Goal: Information Seeking & Learning: Learn about a topic

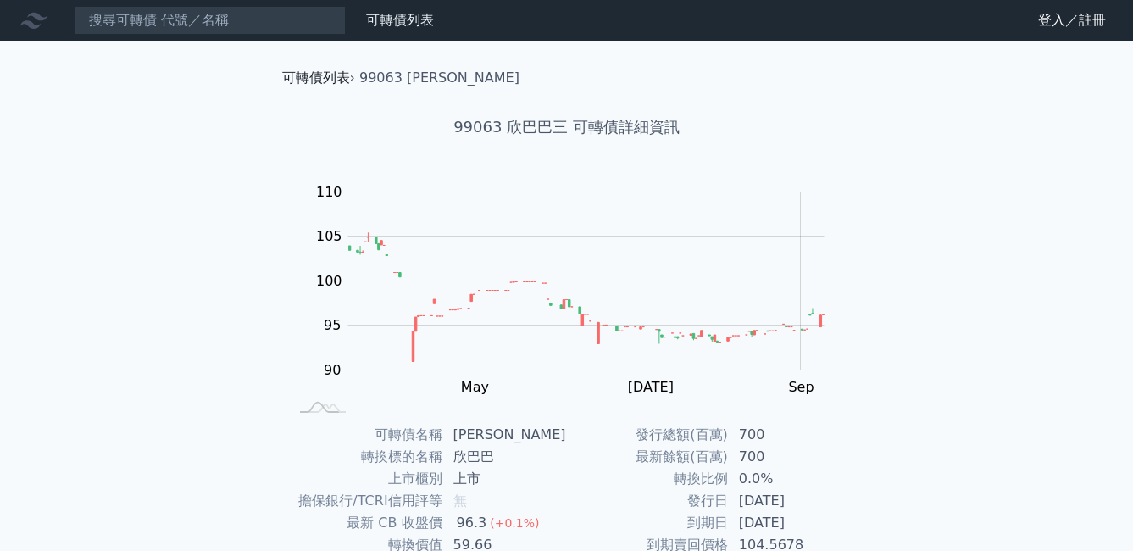
click at [325, 75] on link "可轉債列表" at bounding box center [316, 78] width 68 height 16
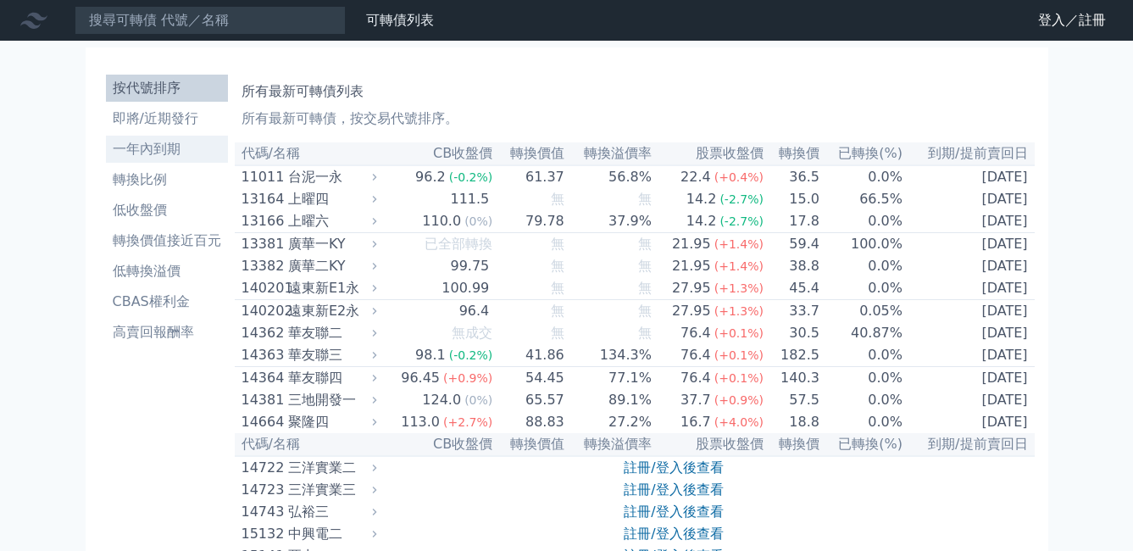
click at [185, 143] on li "一年內到期" at bounding box center [167, 149] width 122 height 20
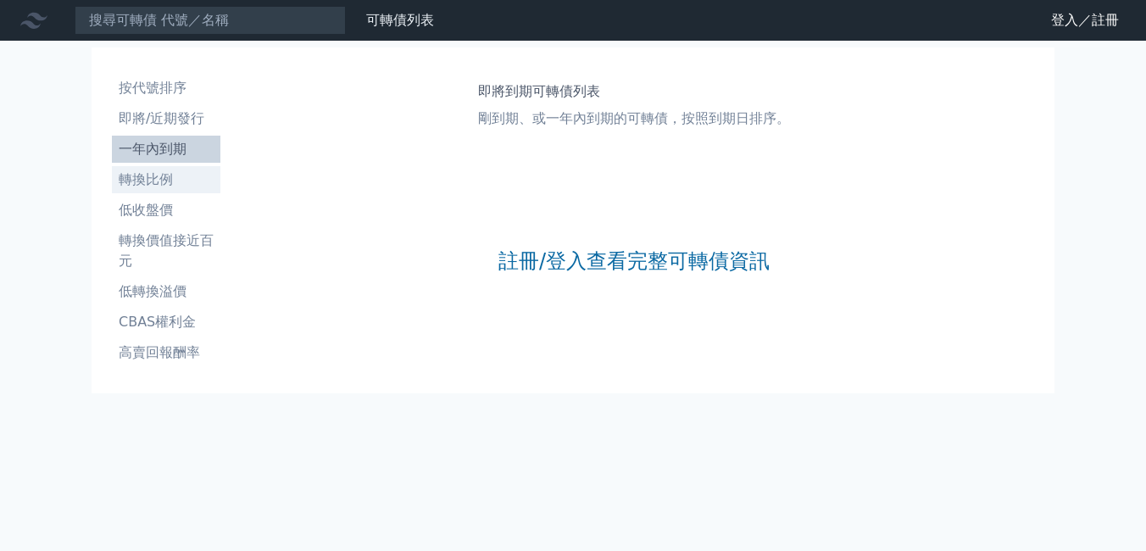
click at [170, 175] on li "轉換比例" at bounding box center [166, 180] width 109 height 20
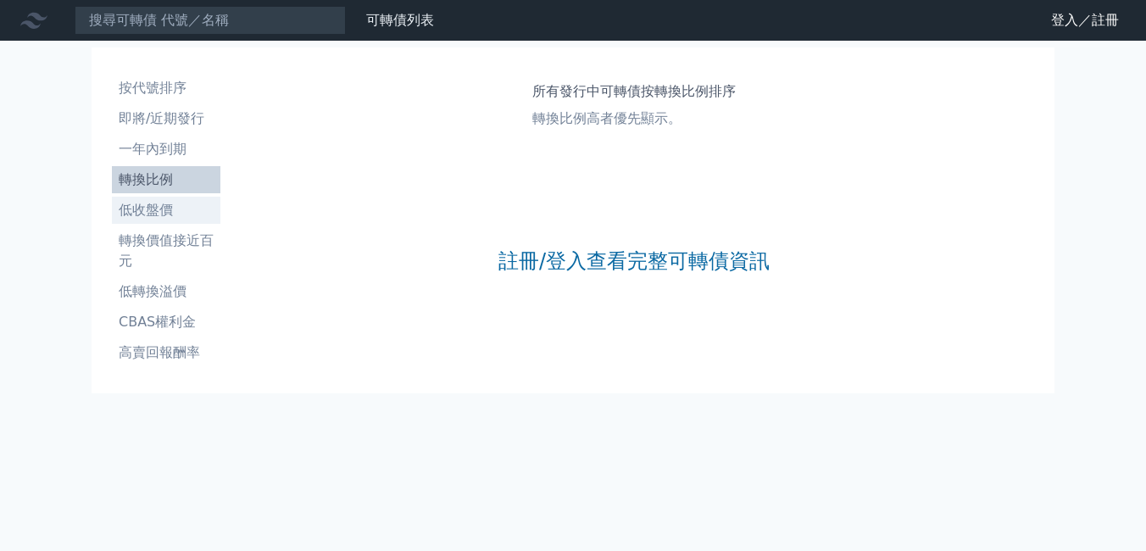
click at [168, 217] on li "低收盤價" at bounding box center [166, 210] width 109 height 20
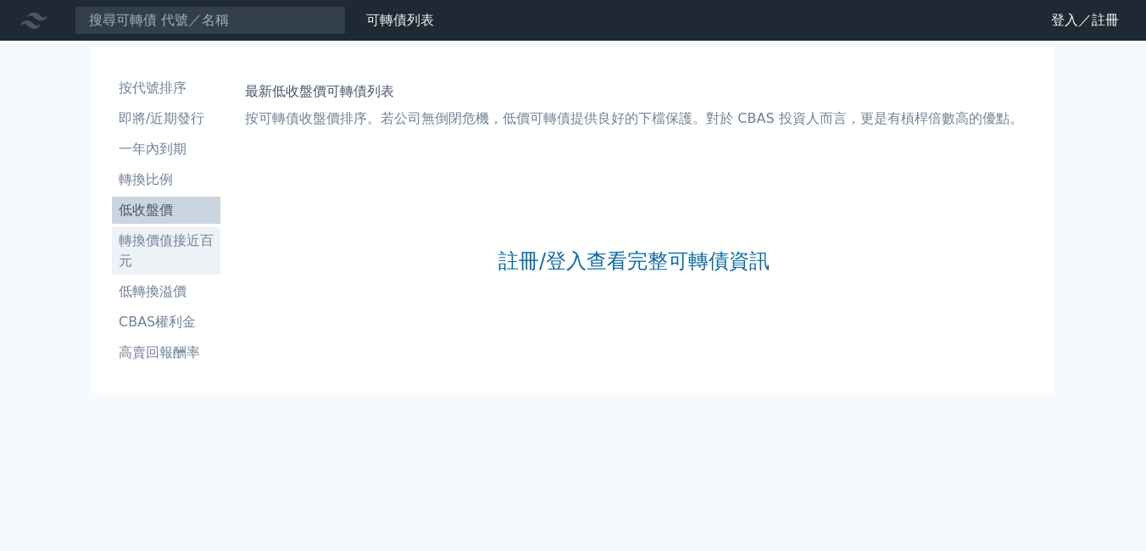
click at [174, 250] on li "轉換價值接近百元" at bounding box center [166, 251] width 109 height 41
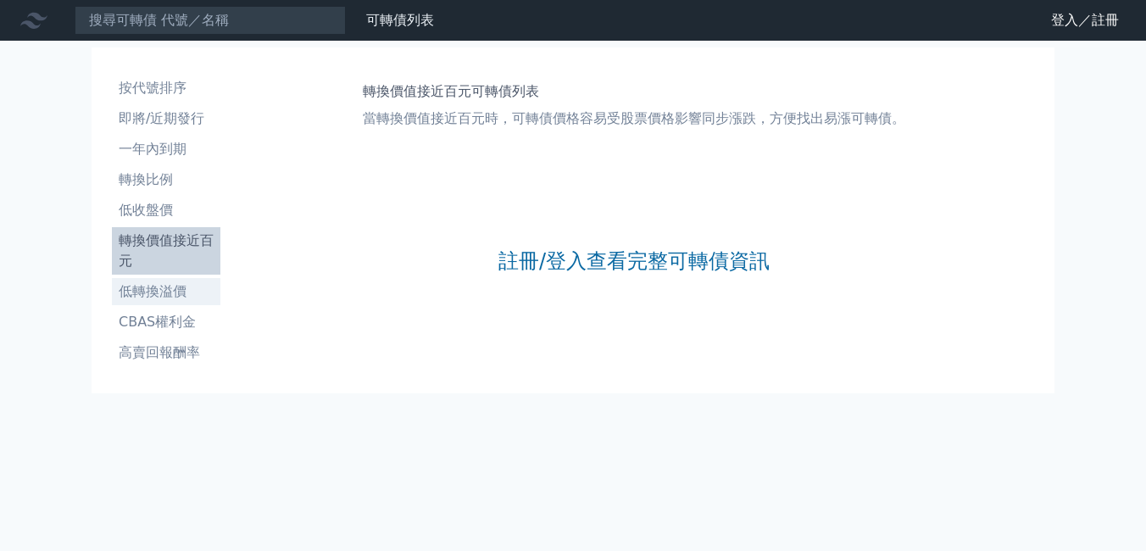
click at [161, 296] on li "低轉換溢價" at bounding box center [166, 291] width 109 height 20
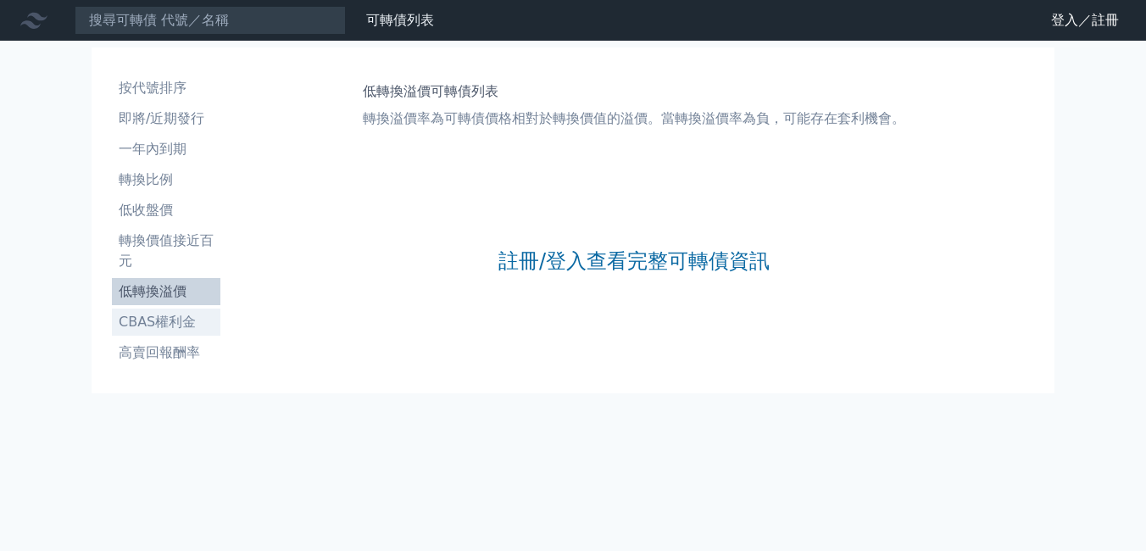
click at [165, 313] on li "CBAS權利金" at bounding box center [166, 322] width 109 height 20
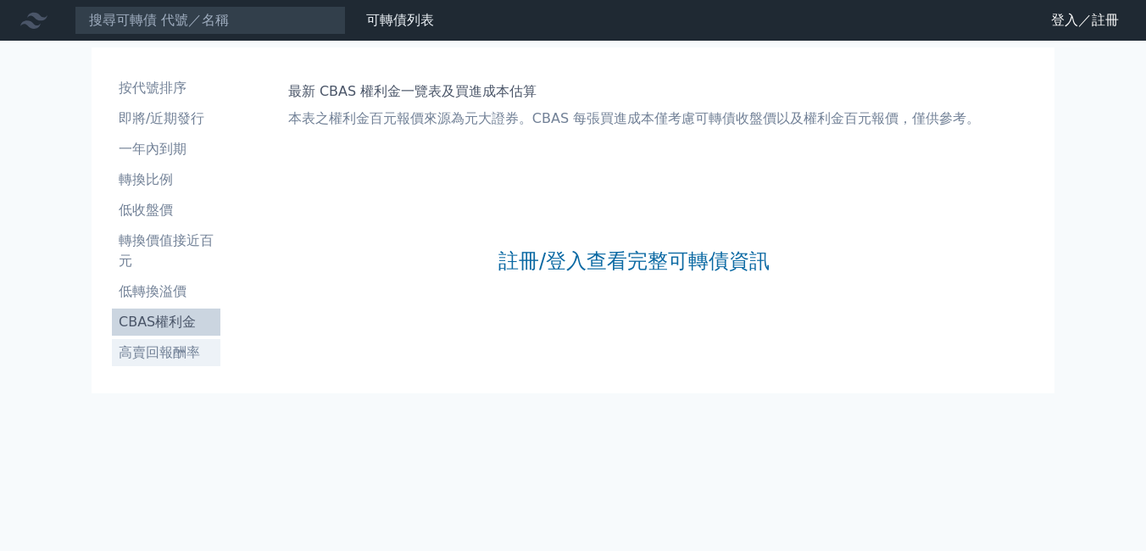
click at [177, 355] on li "高賣回報酬率" at bounding box center [166, 352] width 109 height 20
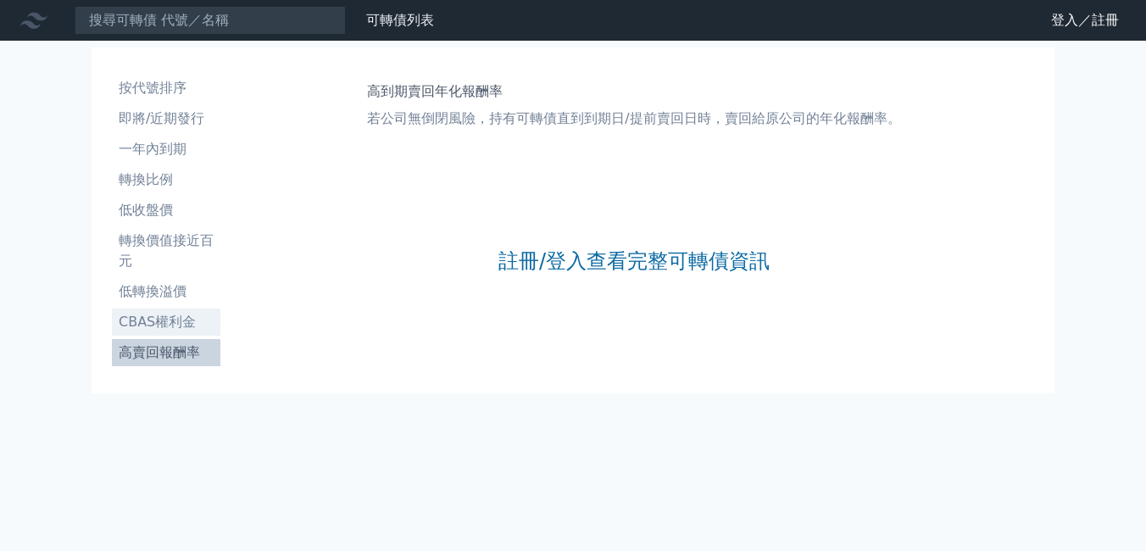
click at [178, 328] on li "CBAS權利金" at bounding box center [166, 322] width 109 height 20
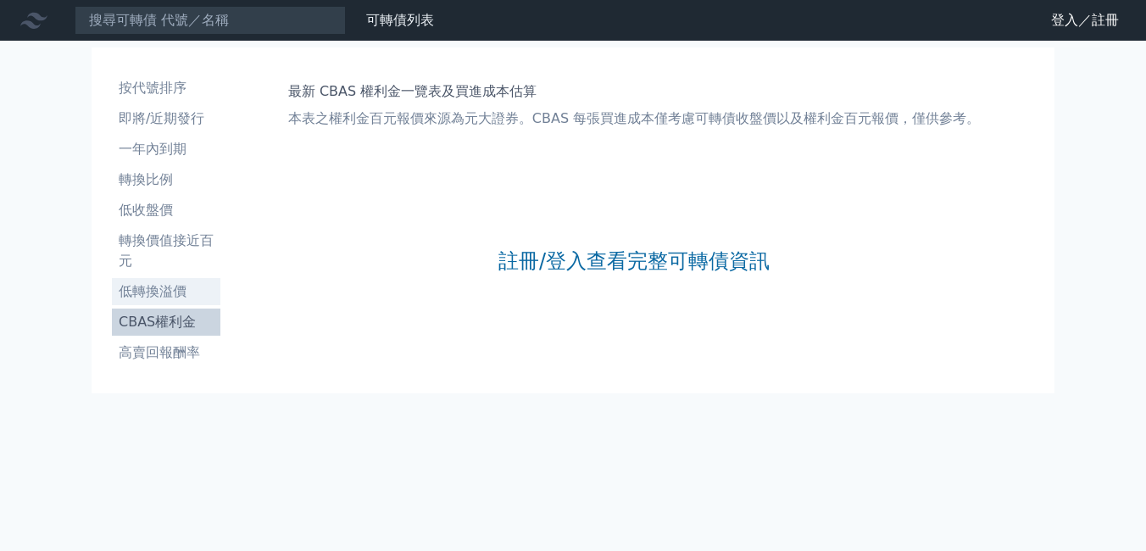
click at [169, 284] on li "低轉換溢價" at bounding box center [166, 291] width 109 height 20
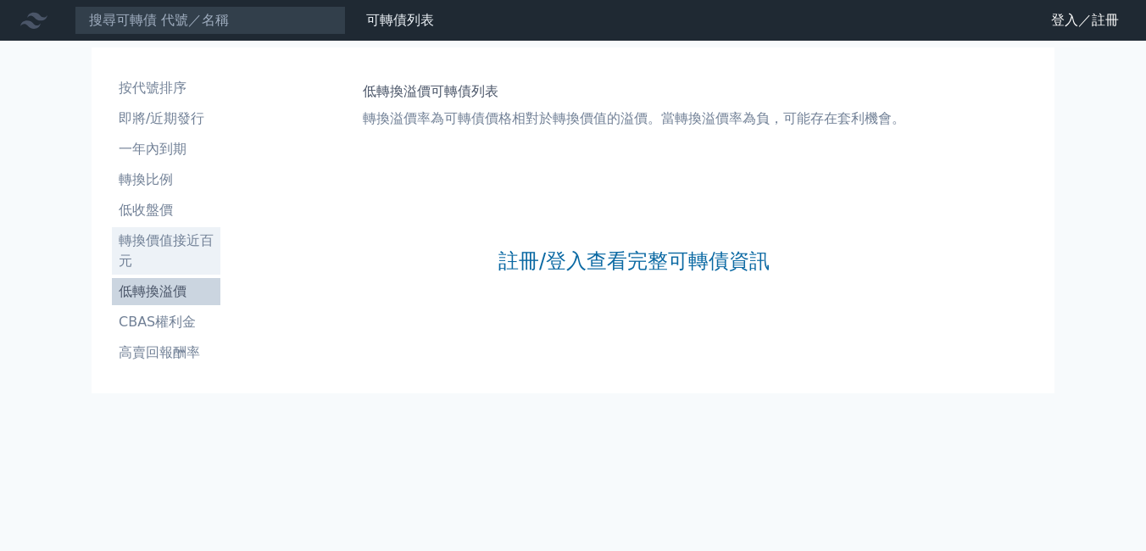
click at [159, 251] on li "轉換價值接近百元" at bounding box center [166, 251] width 109 height 41
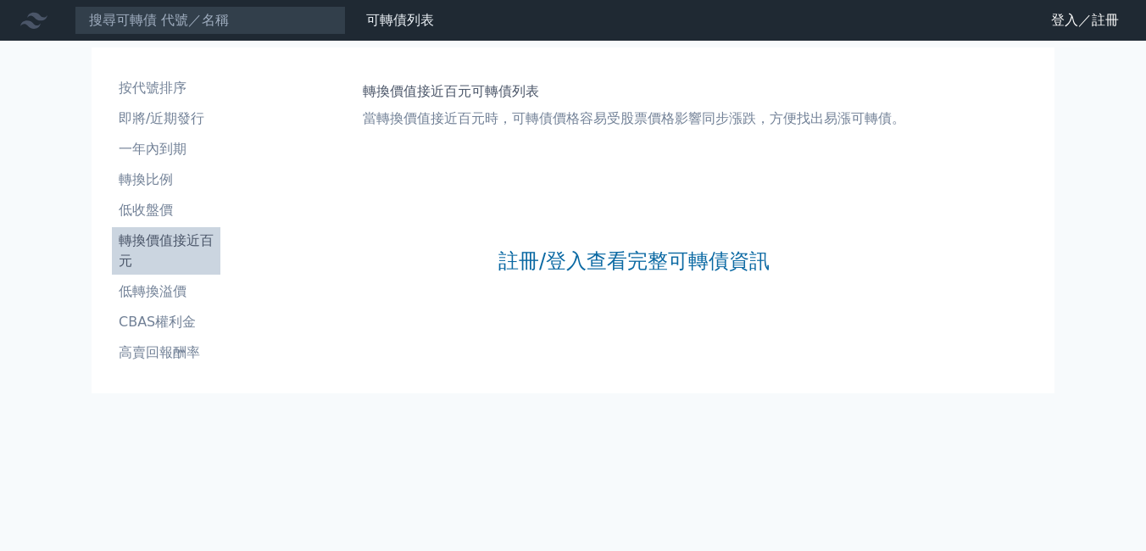
click at [156, 195] on ul "按代號排序 即將/近期發行 一年內到期 轉換比例 低收盤價 轉換價值接近百元 低轉換溢價 CBAS權利金 高賣回報酬率" at bounding box center [166, 221] width 109 height 292
click at [149, 209] on li "低收盤價" at bounding box center [166, 210] width 109 height 20
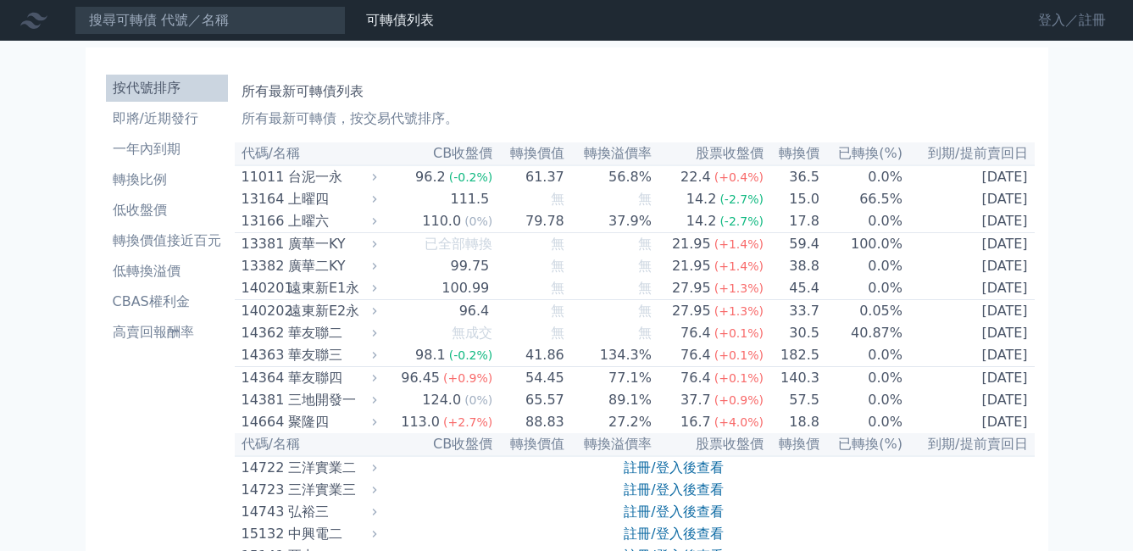
click at [1048, 24] on link "登入／註冊" at bounding box center [1072, 20] width 95 height 27
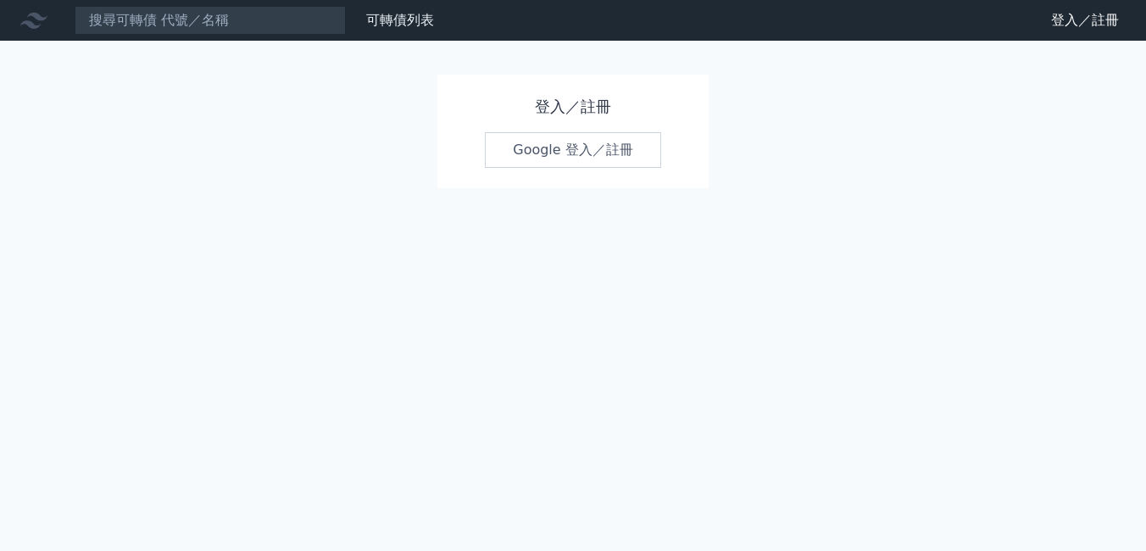
click at [576, 144] on link "Google 登入／註冊" at bounding box center [573, 150] width 176 height 36
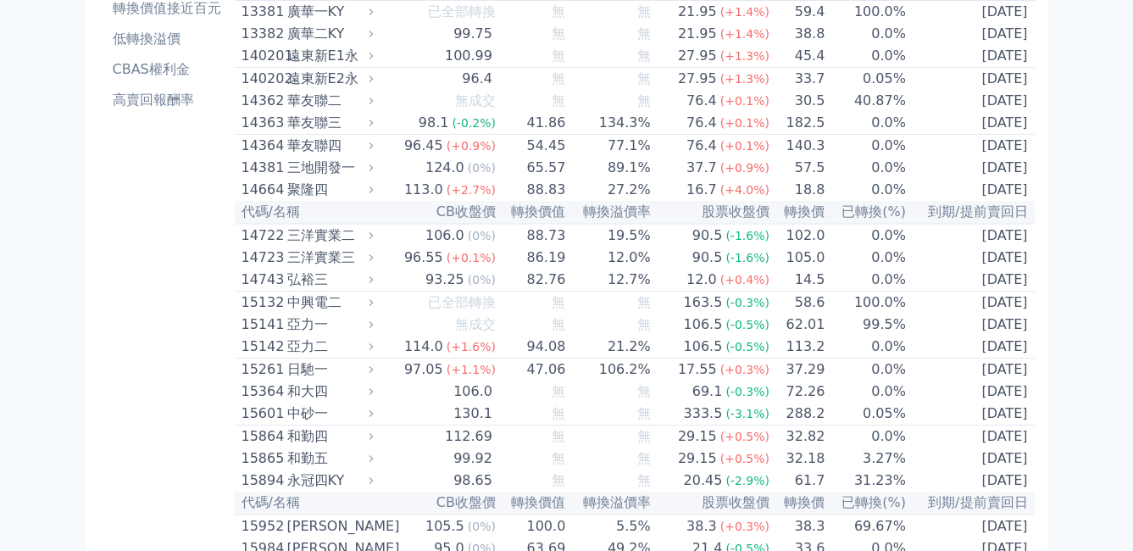
scroll to position [85, 0]
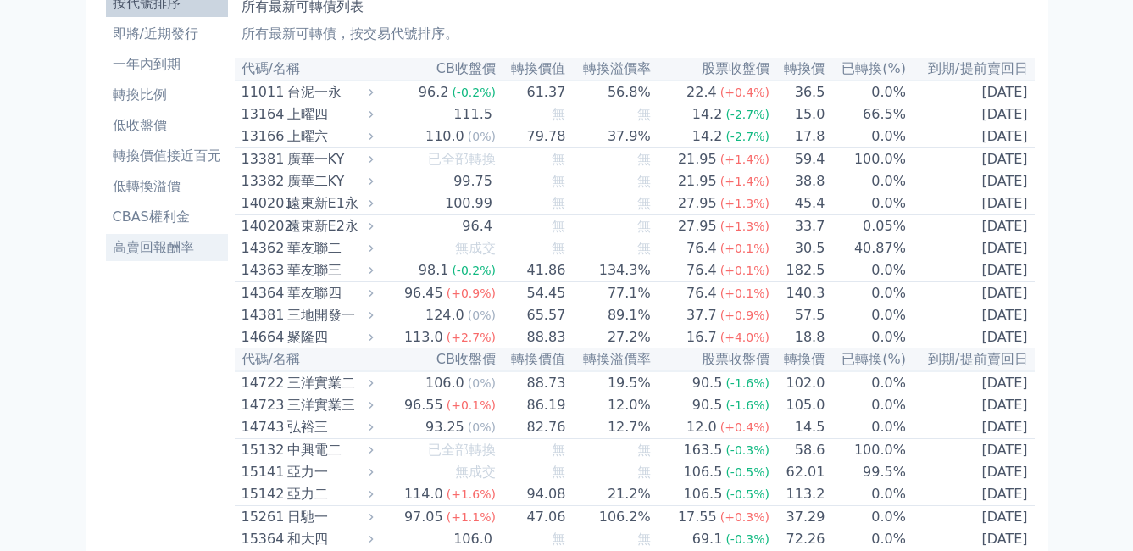
click at [171, 245] on li "高賣回報酬率" at bounding box center [167, 247] width 122 height 20
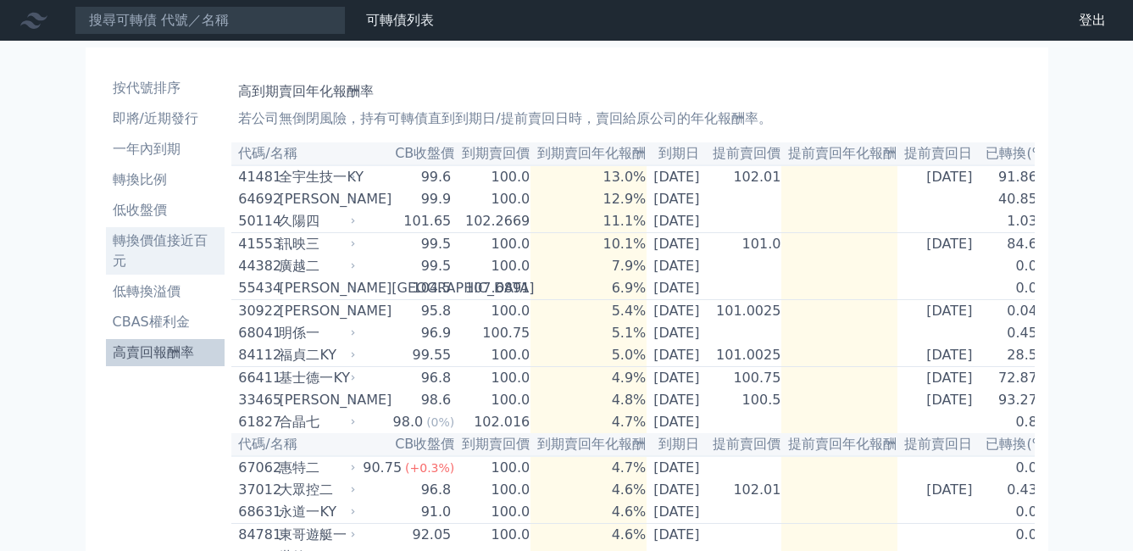
click at [169, 253] on li "轉換價值接近百元" at bounding box center [166, 251] width 120 height 41
click at [167, 243] on li "轉換價值接近百元" at bounding box center [166, 251] width 120 height 41
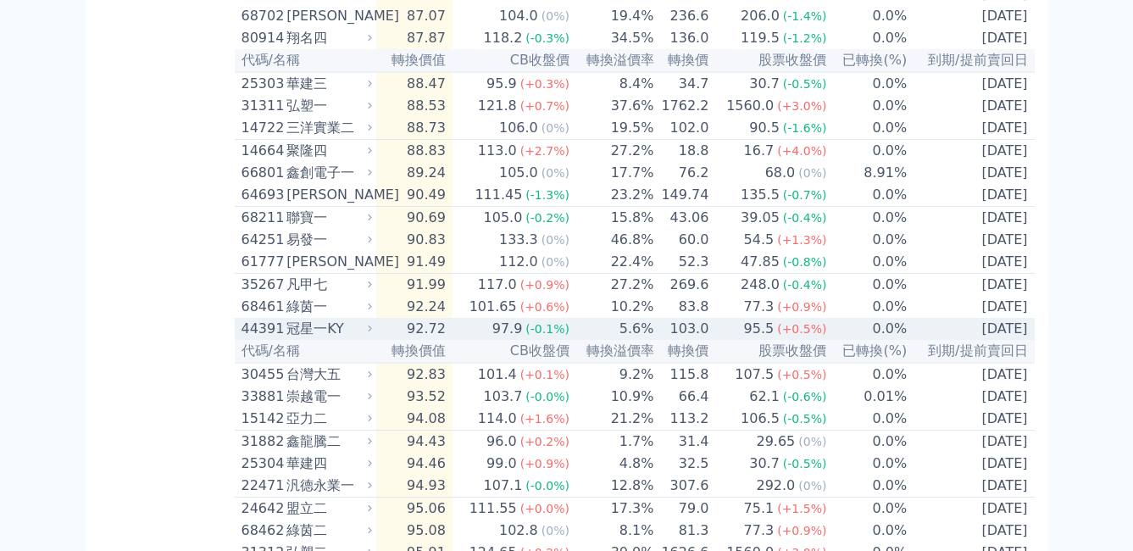
scroll to position [424, 0]
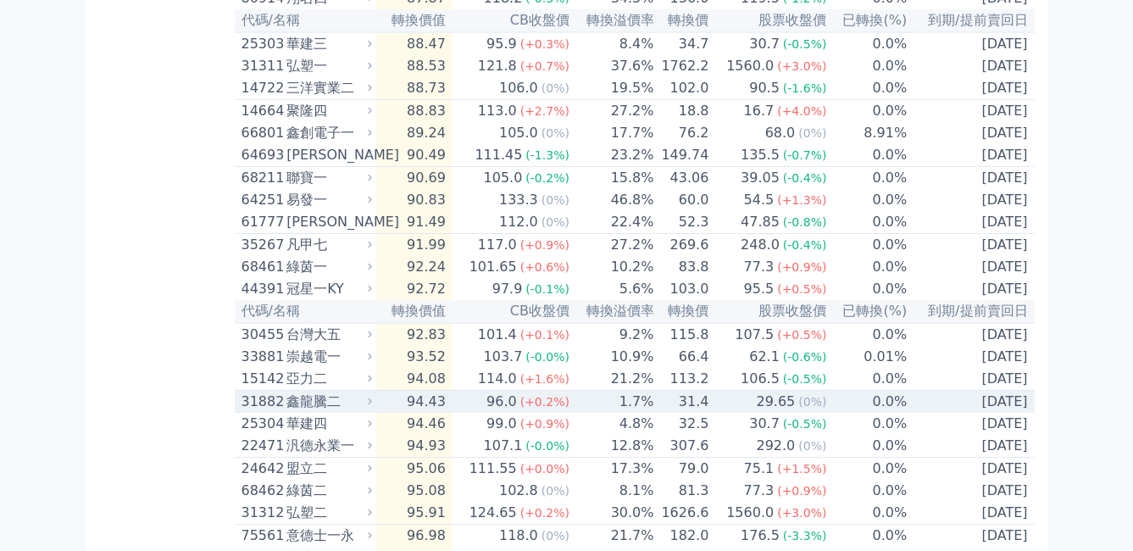
click at [521, 412] on div "96.0" at bounding box center [501, 402] width 37 height 20
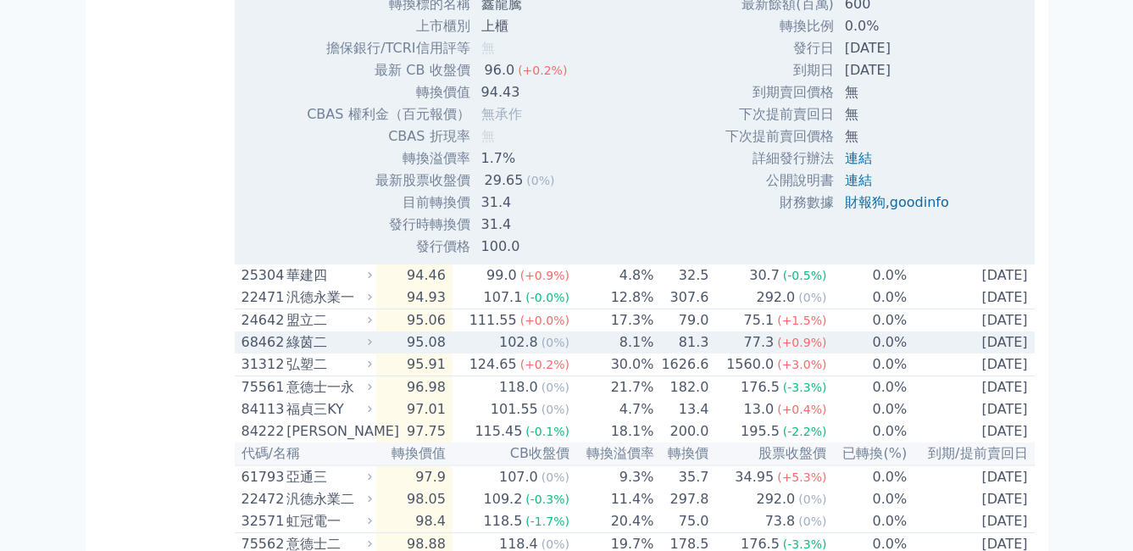
scroll to position [1017, 0]
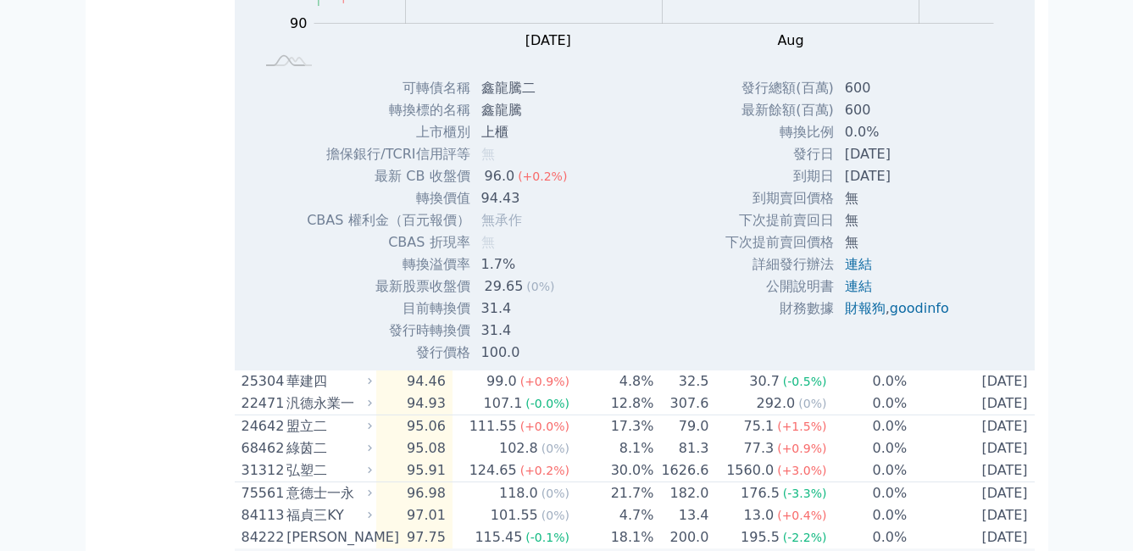
drag, startPoint x: 848, startPoint y: 205, endPoint x: 955, endPoint y: 214, distance: 107.2
click at [955, 165] on td "[DATE]" at bounding box center [899, 154] width 128 height 22
drag, startPoint x: 955, startPoint y: 214, endPoint x: 906, endPoint y: 225, distance: 49.8
click at [906, 187] on td "[DATE]" at bounding box center [899, 176] width 128 height 22
drag, startPoint x: 906, startPoint y: 225, endPoint x: 880, endPoint y: 200, distance: 36.6
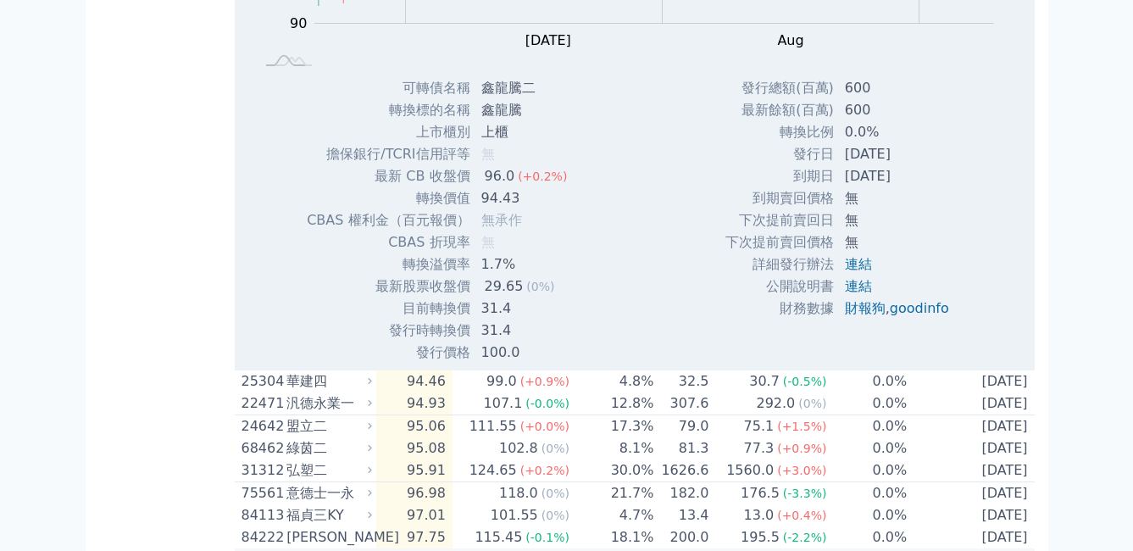
click at [880, 165] on td "[DATE]" at bounding box center [899, 154] width 128 height 22
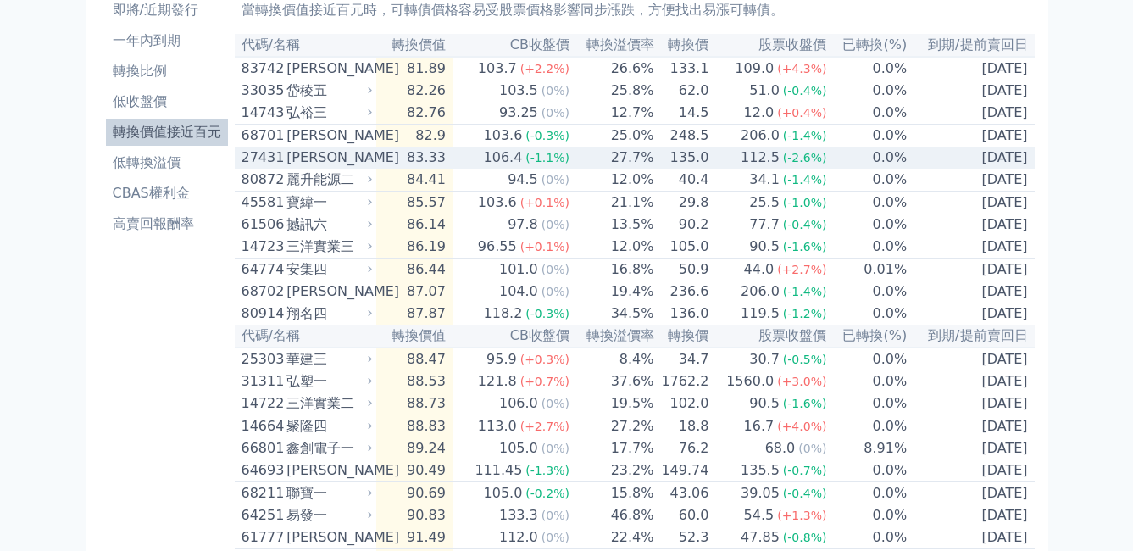
scroll to position [0, 0]
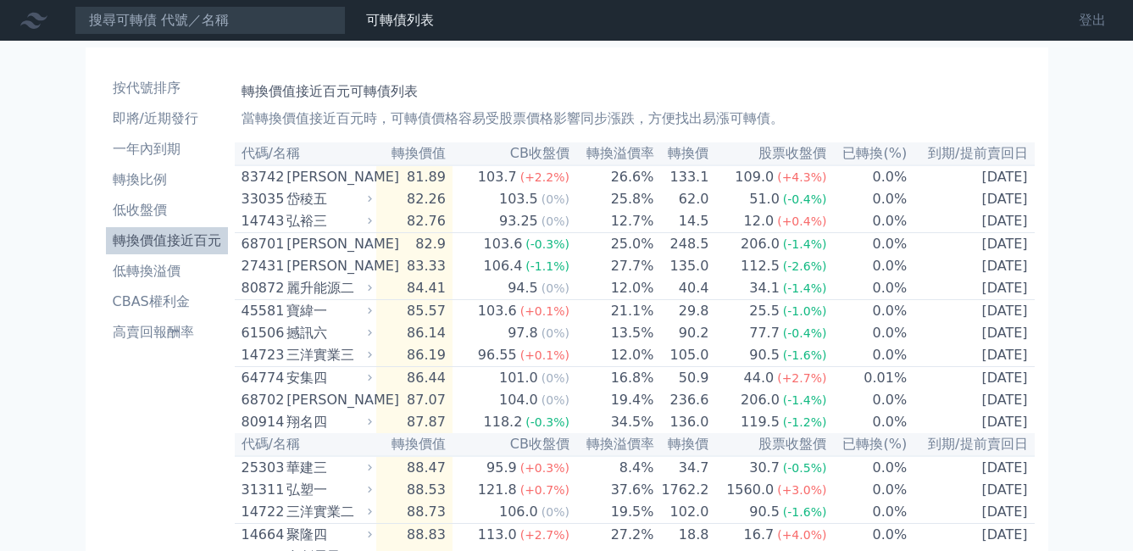
click at [1093, 17] on link "登出" at bounding box center [1093, 20] width 54 height 27
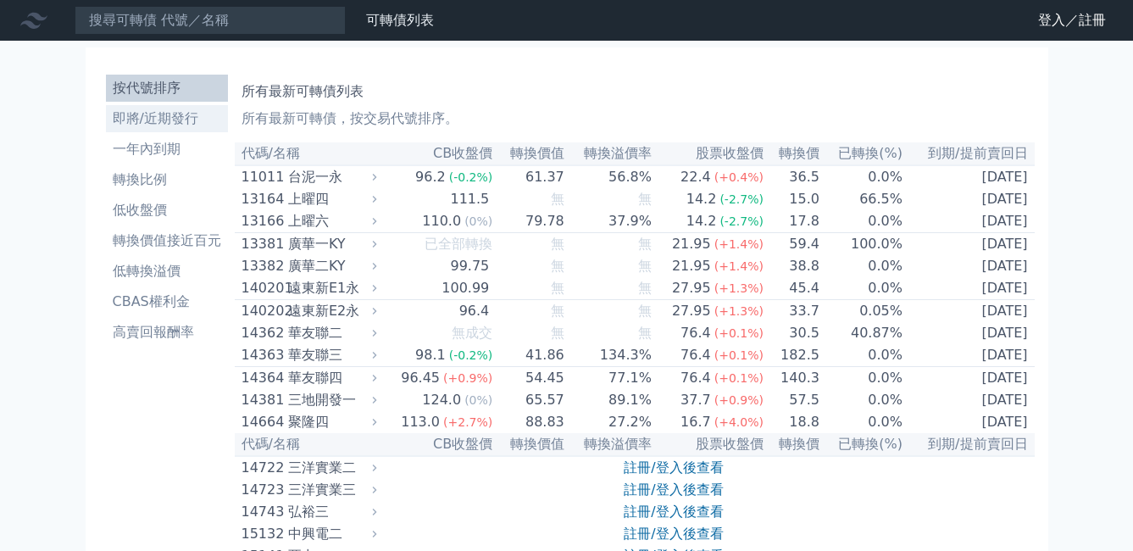
click at [165, 123] on li "即將/近期發行" at bounding box center [167, 119] width 122 height 20
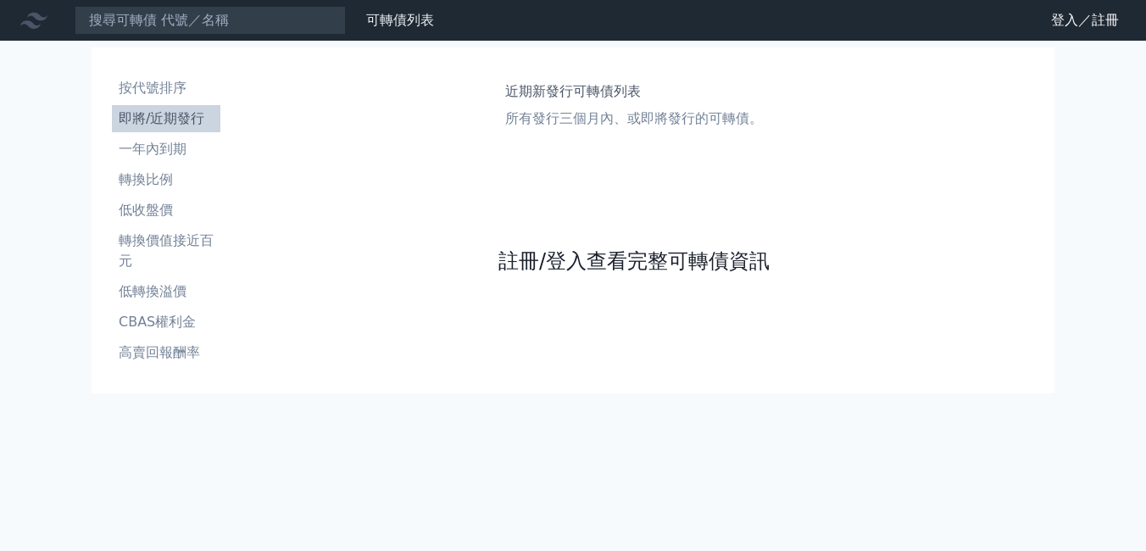
click at [637, 256] on link "註冊/登入查看完整可轉債資訊" at bounding box center [633, 261] width 271 height 27
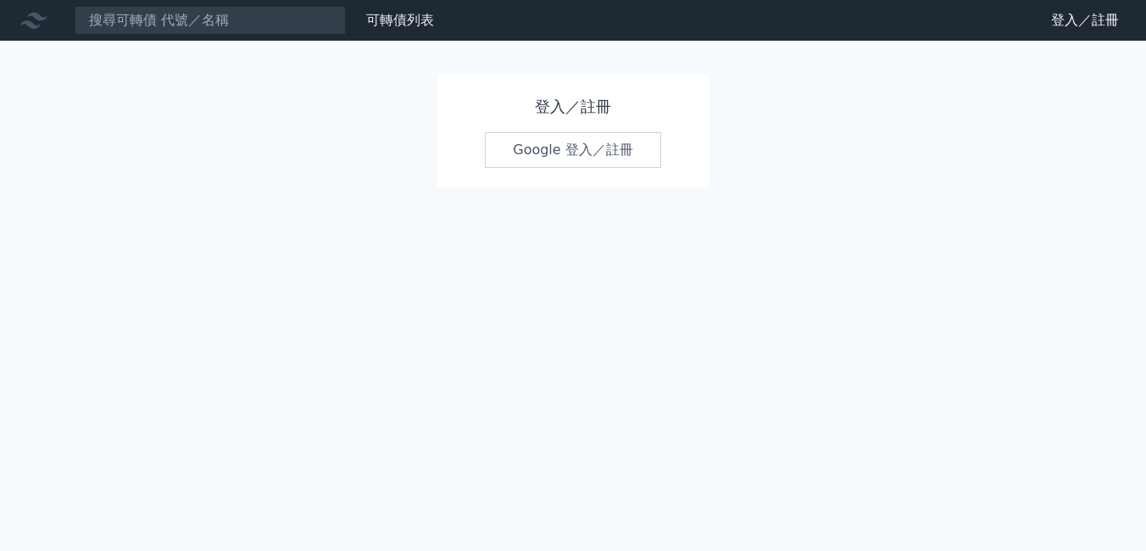
click at [585, 153] on link "Google 登入／註冊" at bounding box center [573, 150] width 176 height 36
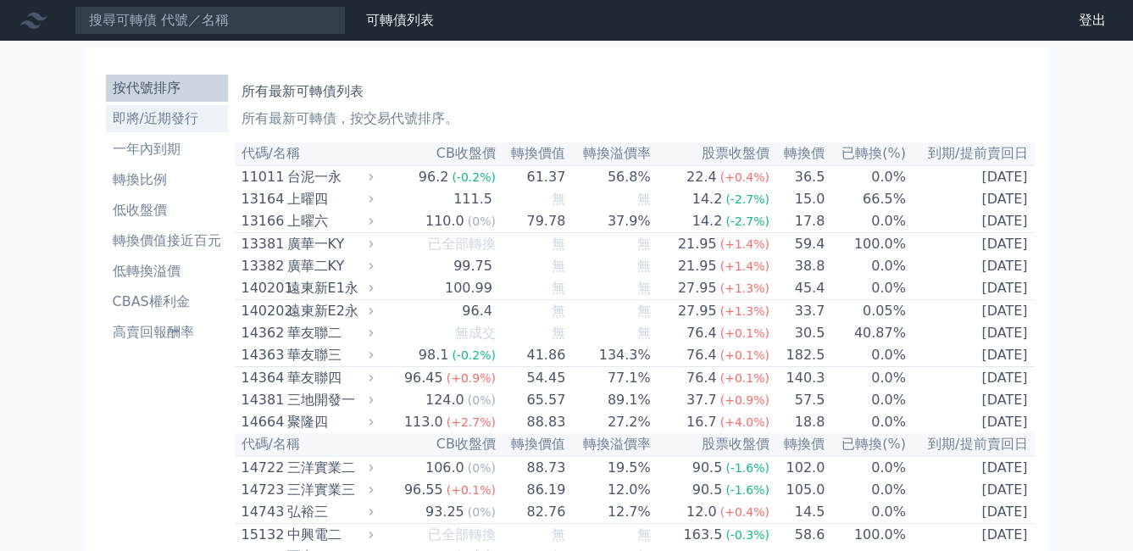
click at [170, 121] on li "即將/近期發行" at bounding box center [167, 119] width 122 height 20
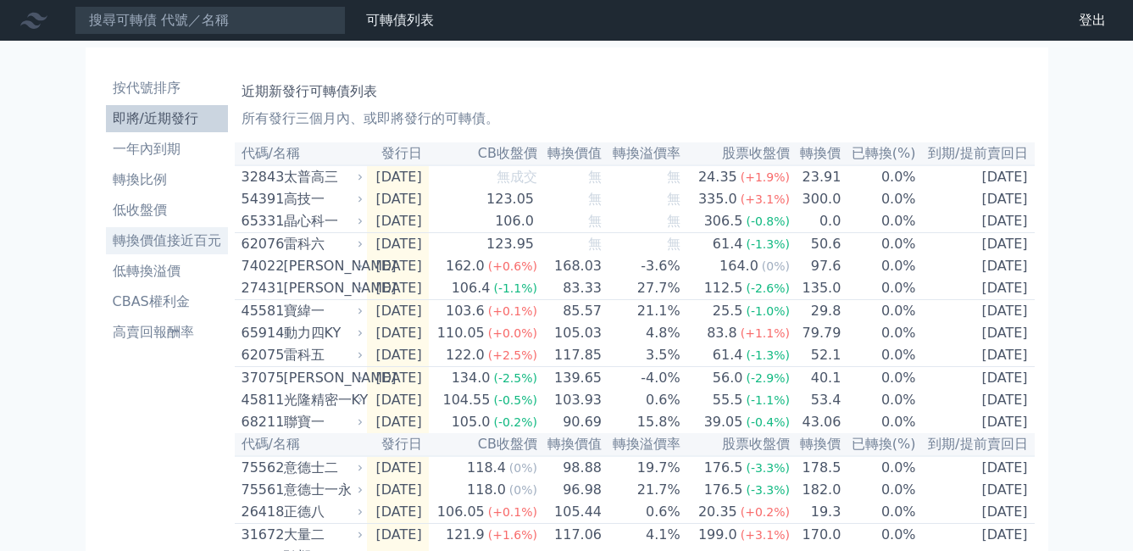
click at [171, 237] on li "轉換價值接近百元" at bounding box center [167, 241] width 122 height 20
